Goal: Information Seeking & Learning: Learn about a topic

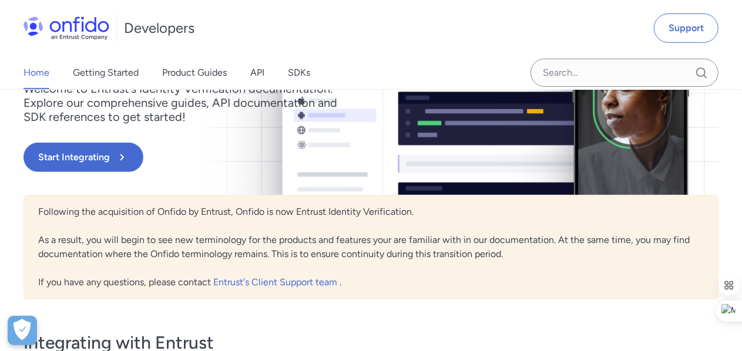
scroll to position [187, 0]
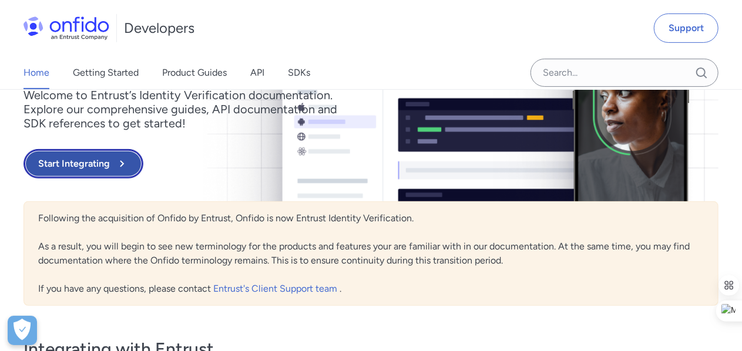
click at [94, 149] on button "Start Integrating" at bounding box center [83, 163] width 120 height 29
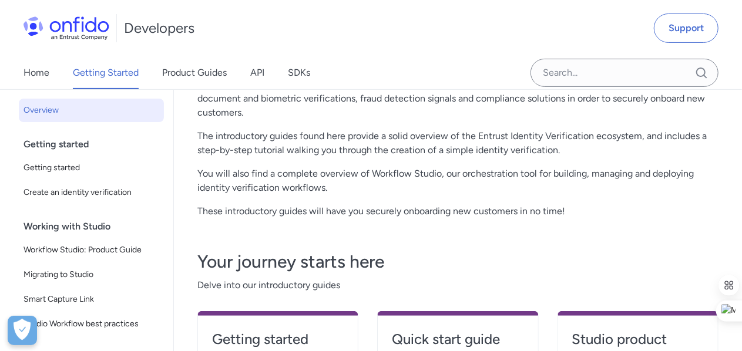
scroll to position [153, 0]
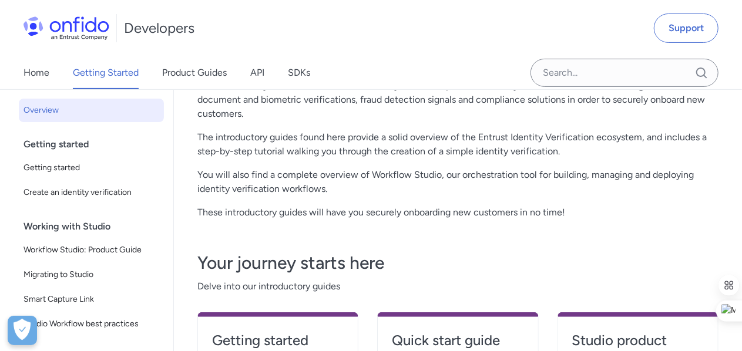
click at [265, 70] on div "Home Getting Started Product Guides API SDKs" at bounding box center [178, 72] width 357 height 33
click at [256, 72] on link "API" at bounding box center [257, 72] width 14 height 33
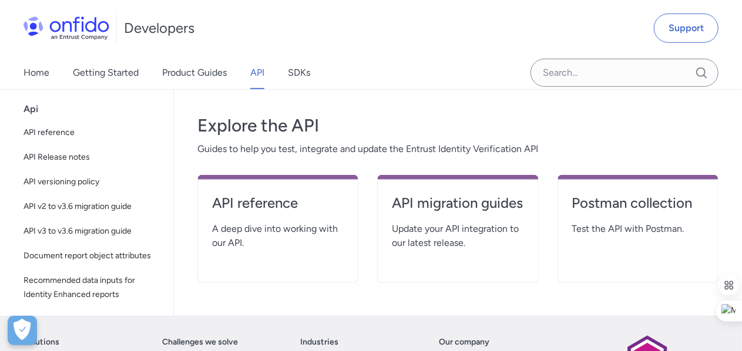
scroll to position [216, 0]
click at [265, 193] on h4 "API reference" at bounding box center [278, 202] width 132 height 19
select select "http"
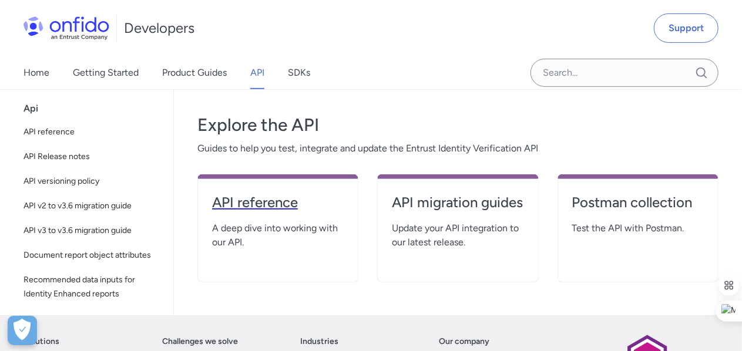
select select "http"
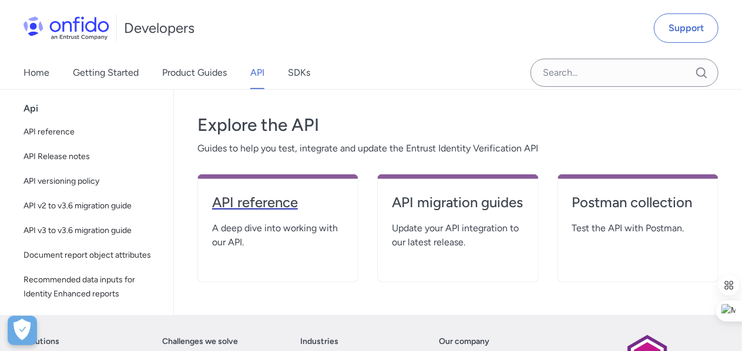
select select "http"
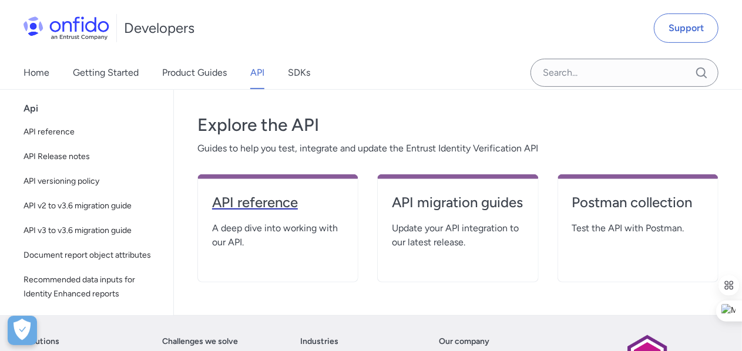
select select "http"
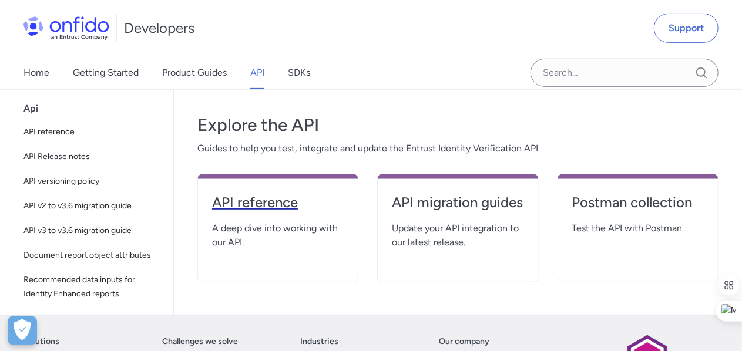
select select "http"
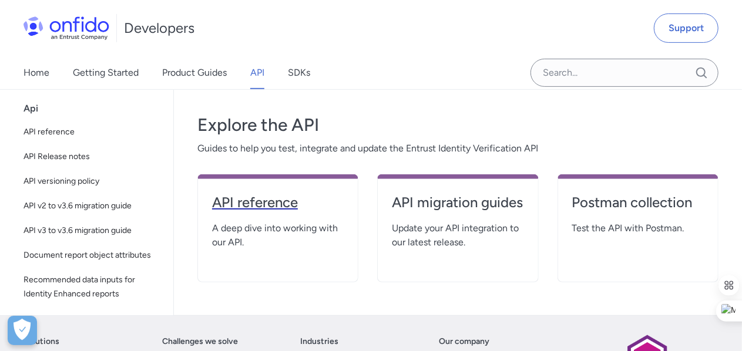
select select "http"
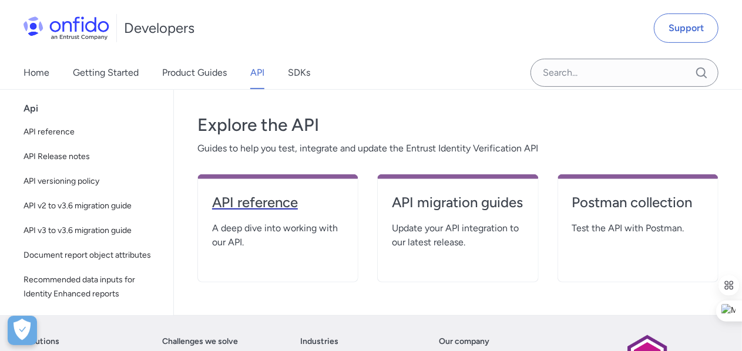
select select "http"
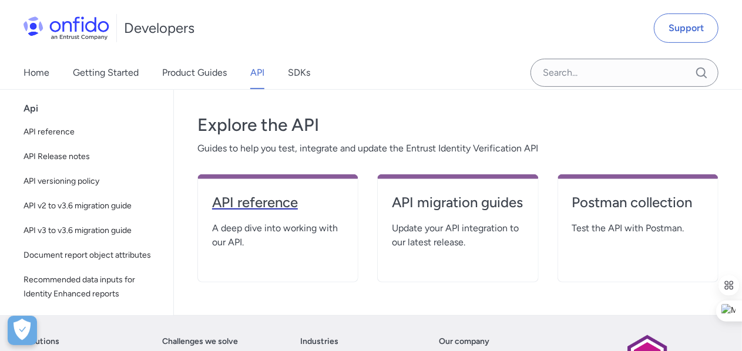
select select "http"
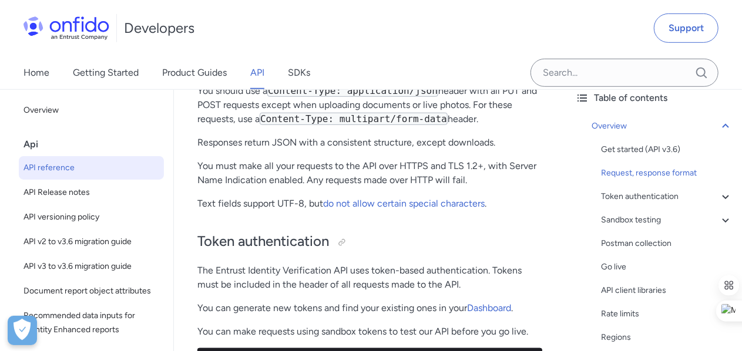
scroll to position [376, 0]
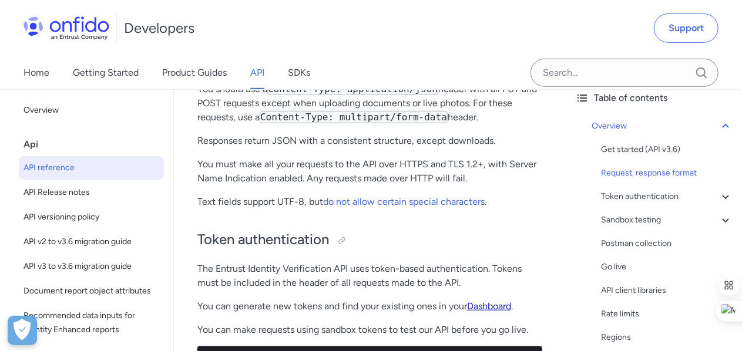
click at [489, 301] on link "Dashboard" at bounding box center [489, 306] width 44 height 11
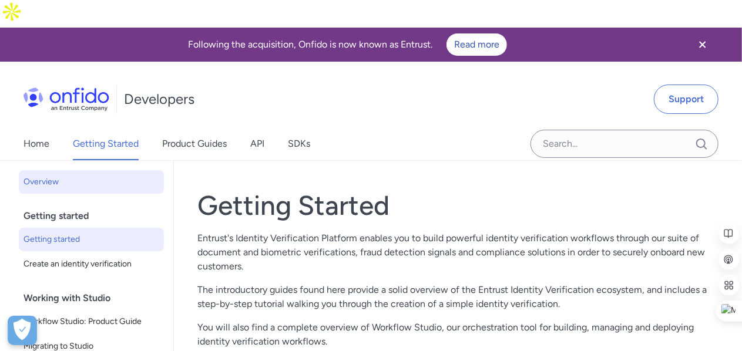
click at [66, 233] on span "Getting started" at bounding box center [91, 240] width 136 height 14
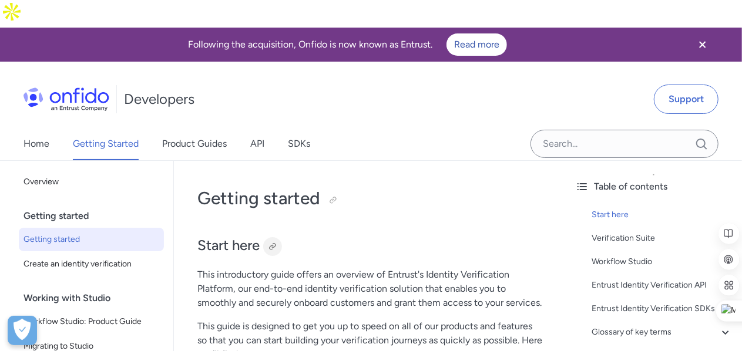
click at [270, 242] on div at bounding box center [272, 246] width 9 height 9
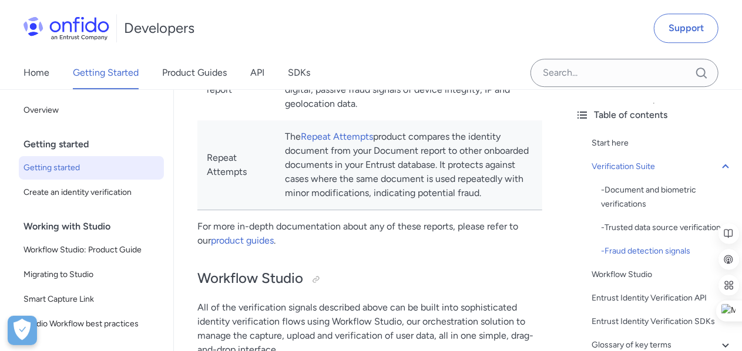
scroll to position [1600, 0]
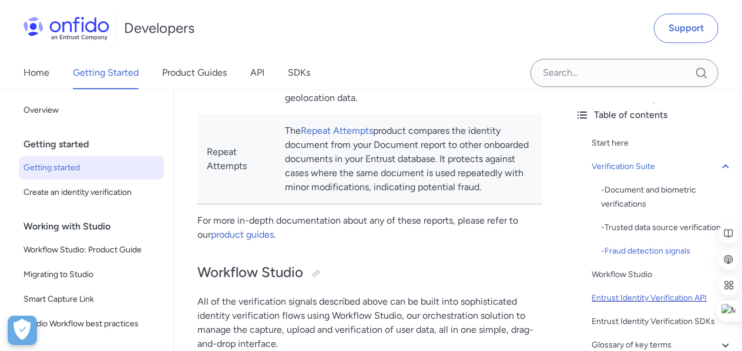
click at [641, 305] on div "Entrust Identity Verification API" at bounding box center [661, 298] width 141 height 14
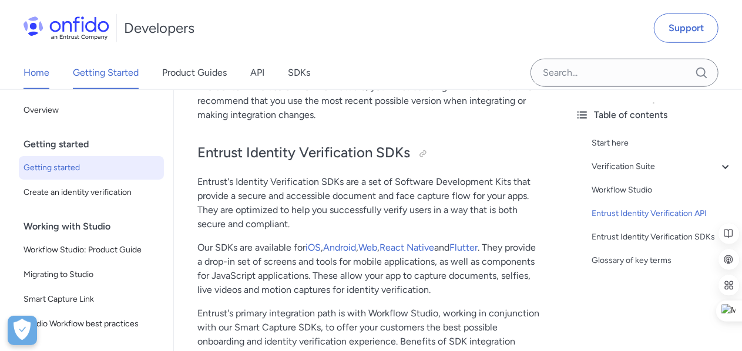
click at [26, 78] on link "Home" at bounding box center [36, 72] width 26 height 33
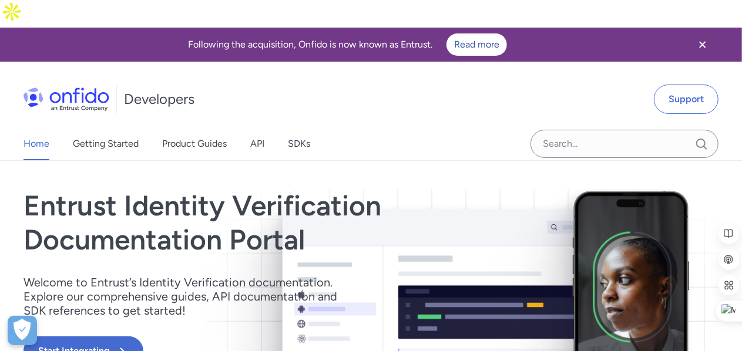
click at [702, 38] on icon "Close banner" at bounding box center [702, 45] width 14 height 14
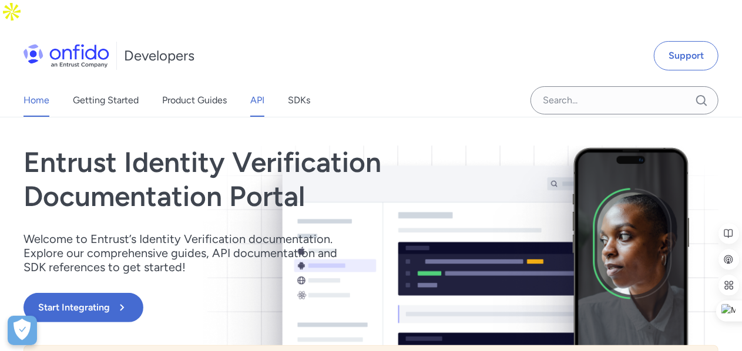
click at [255, 84] on link "API" at bounding box center [257, 100] width 14 height 33
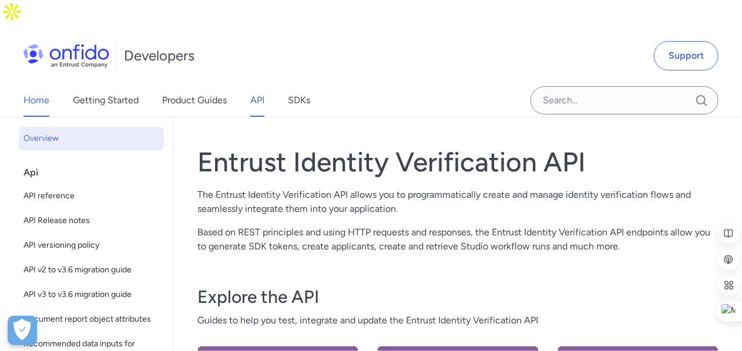
click at [46, 84] on link "Home" at bounding box center [36, 100] width 26 height 33
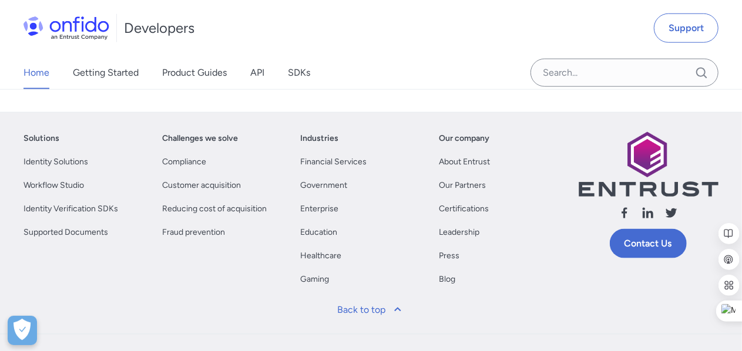
scroll to position [644, 0]
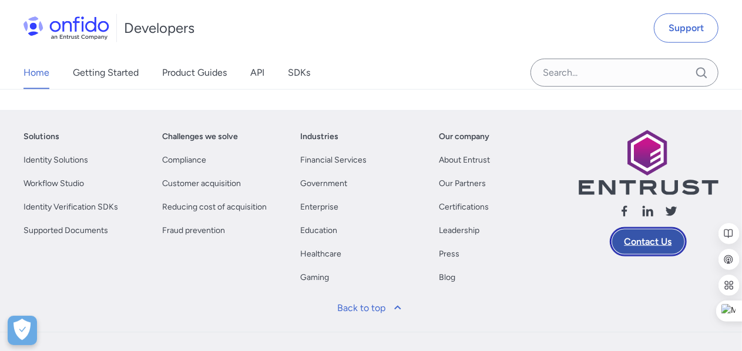
click at [632, 227] on link "Contact Us" at bounding box center [648, 241] width 77 height 29
